Goal: Use online tool/utility: Utilize a website feature to perform a specific function

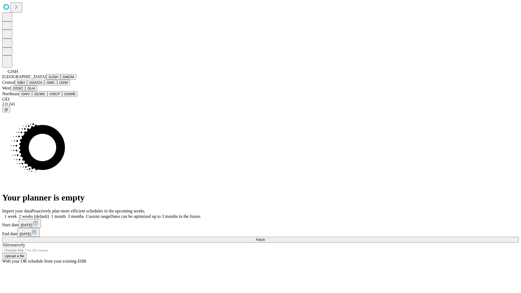
click at [46, 80] on button "GJSH" at bounding box center [53, 77] width 14 height 6
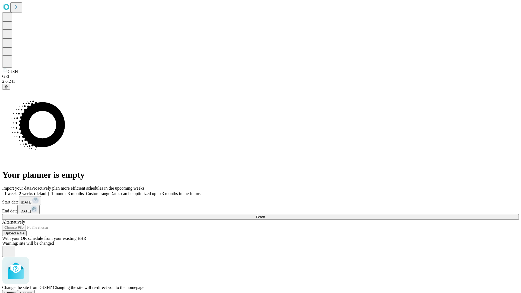
click at [33, 291] on span "Confirm" at bounding box center [26, 293] width 13 height 4
click at [49, 191] on label "2 weeks (default)" at bounding box center [33, 193] width 32 height 5
click at [265, 215] on span "Fetch" at bounding box center [260, 217] width 9 height 4
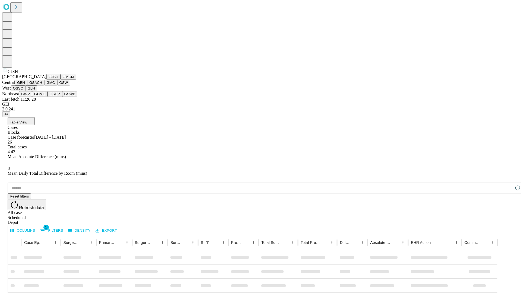
click at [60, 80] on button "GMCM" at bounding box center [68, 77] width 16 height 6
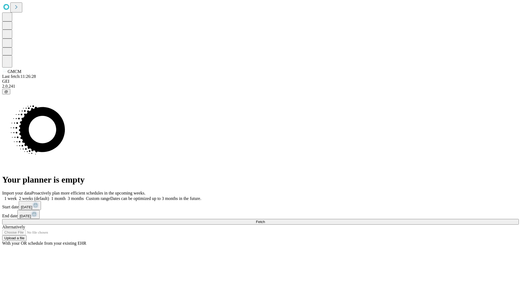
click at [49, 196] on label "2 weeks (default)" at bounding box center [33, 198] width 32 height 5
click at [265, 220] on span "Fetch" at bounding box center [260, 222] width 9 height 4
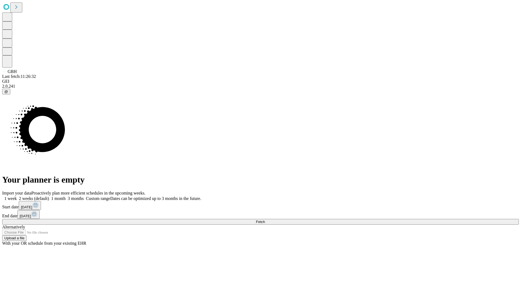
click at [49, 196] on label "2 weeks (default)" at bounding box center [33, 198] width 32 height 5
click at [265, 220] on span "Fetch" at bounding box center [260, 222] width 9 height 4
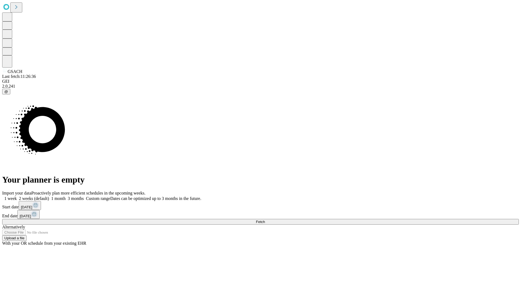
click at [49, 196] on label "2 weeks (default)" at bounding box center [33, 198] width 32 height 5
click at [265, 220] on span "Fetch" at bounding box center [260, 222] width 9 height 4
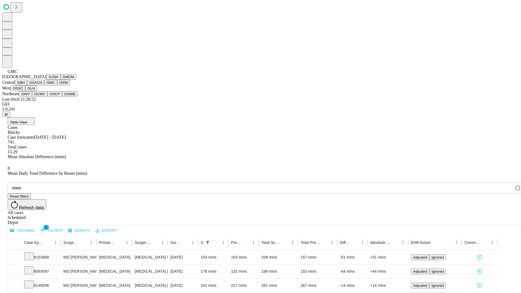
click at [57, 85] on button "OSW" at bounding box center [63, 83] width 13 height 6
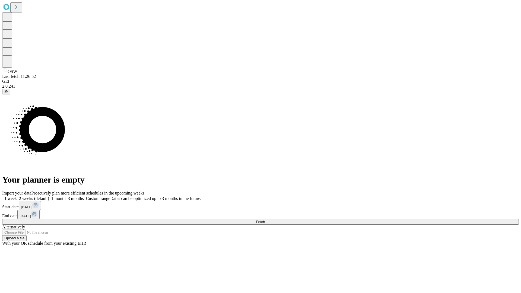
click at [49, 196] on label "2 weeks (default)" at bounding box center [33, 198] width 32 height 5
click at [265, 220] on span "Fetch" at bounding box center [260, 222] width 9 height 4
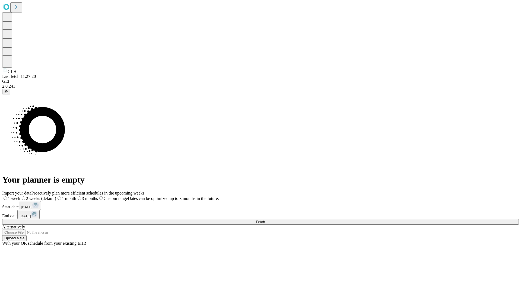
click at [265, 220] on span "Fetch" at bounding box center [260, 222] width 9 height 4
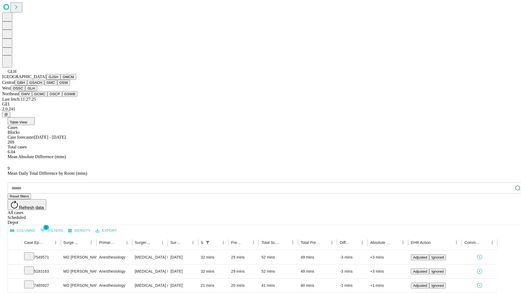
click at [32, 97] on button "GWV" at bounding box center [25, 94] width 13 height 6
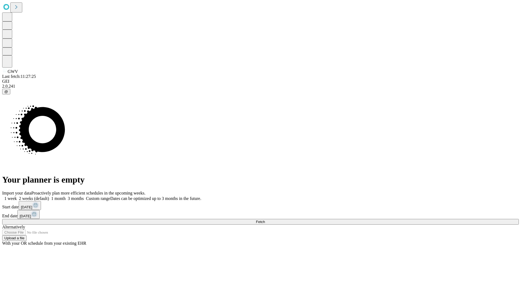
click at [49, 196] on label "2 weeks (default)" at bounding box center [33, 198] width 32 height 5
click at [265, 220] on span "Fetch" at bounding box center [260, 222] width 9 height 4
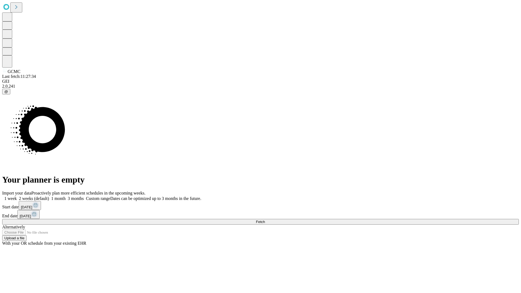
click at [49, 196] on label "2 weeks (default)" at bounding box center [33, 198] width 32 height 5
click at [265, 220] on span "Fetch" at bounding box center [260, 222] width 9 height 4
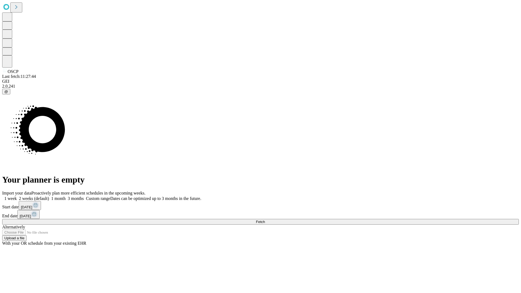
click at [49, 196] on label "2 weeks (default)" at bounding box center [33, 198] width 32 height 5
click at [265, 220] on span "Fetch" at bounding box center [260, 222] width 9 height 4
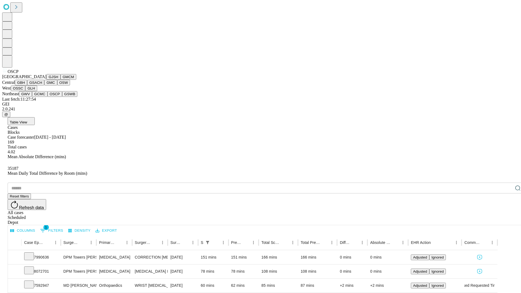
click at [62, 97] on button "GSWB" at bounding box center [69, 94] width 15 height 6
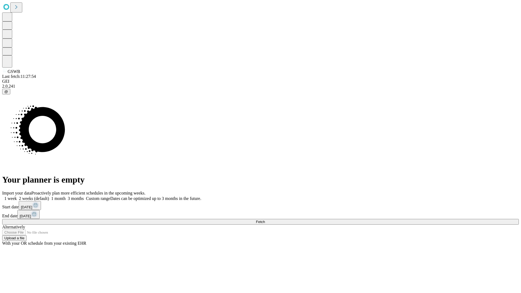
click at [49, 196] on label "2 weeks (default)" at bounding box center [33, 198] width 32 height 5
click at [265, 220] on span "Fetch" at bounding box center [260, 222] width 9 height 4
